Goal: Information Seeking & Learning: Learn about a topic

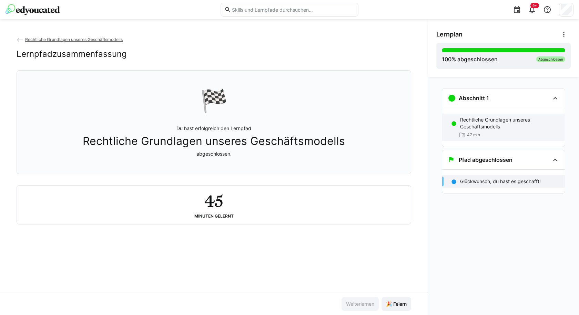
click at [489, 128] on p "Rechtliche Grundlagen unseres Geschäftsmodells" at bounding box center [509, 123] width 99 height 14
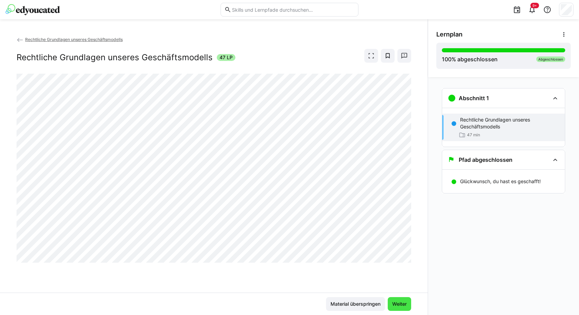
click at [387, 309] on span "Weiter" at bounding box center [398, 304] width 23 height 14
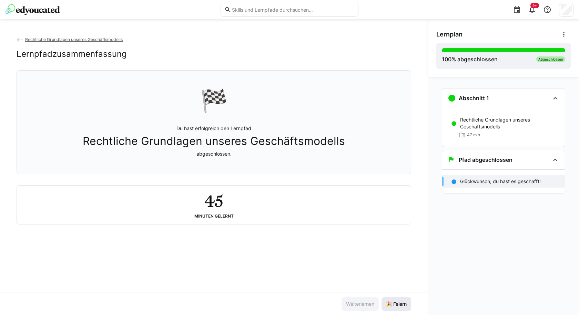
click at [407, 303] on span "🎉 Feiern" at bounding box center [396, 304] width 23 height 7
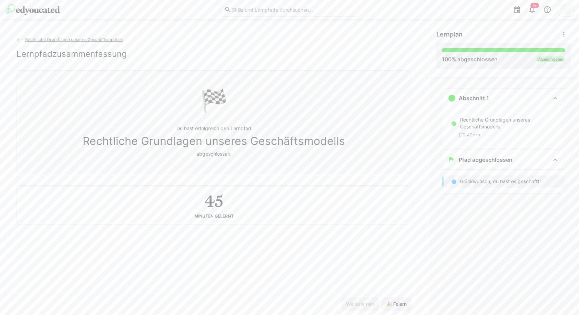
click at [66, 39] on span "Rechtliche Grundlagen unseres Geschäftsmodells" at bounding box center [73, 39] width 97 height 5
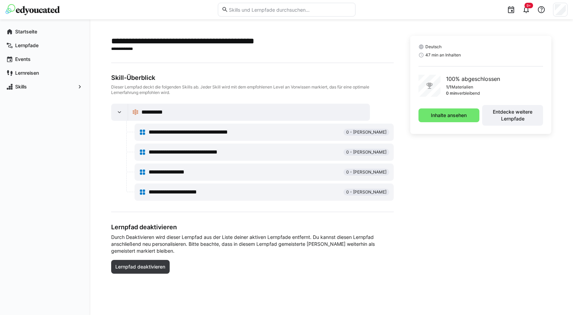
click at [48, 11] on img at bounding box center [33, 9] width 54 height 11
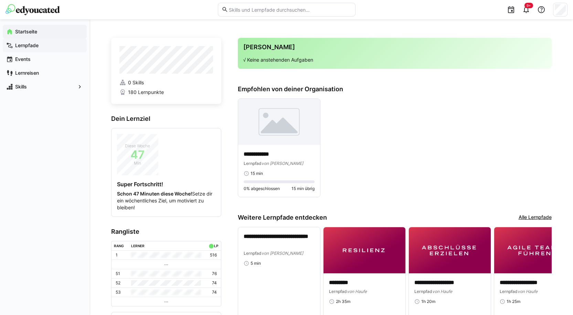
click at [41, 46] on span "Lernpfade" at bounding box center [48, 45] width 69 height 7
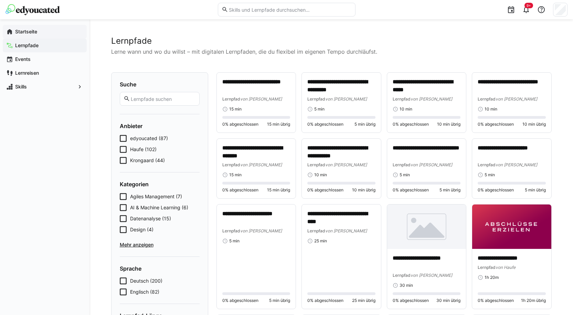
click at [42, 33] on span "Startseite" at bounding box center [48, 31] width 69 height 7
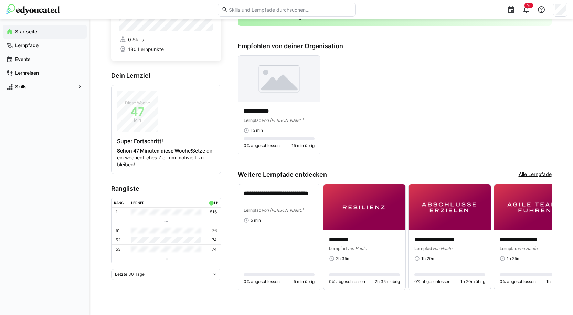
scroll to position [44, 0]
